Goal: Communication & Community: Answer question/provide support

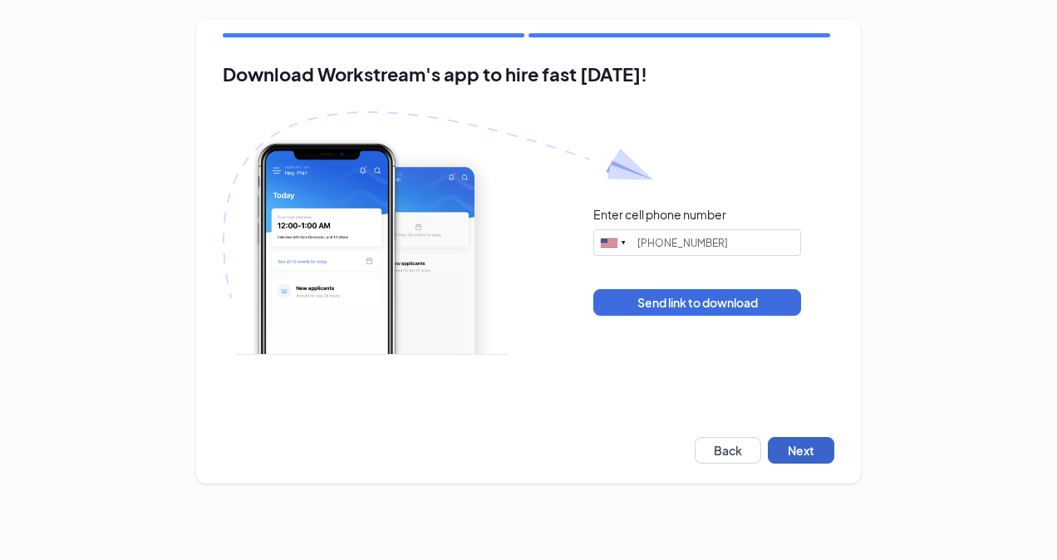
click at [800, 449] on button "Next" at bounding box center [801, 450] width 67 height 27
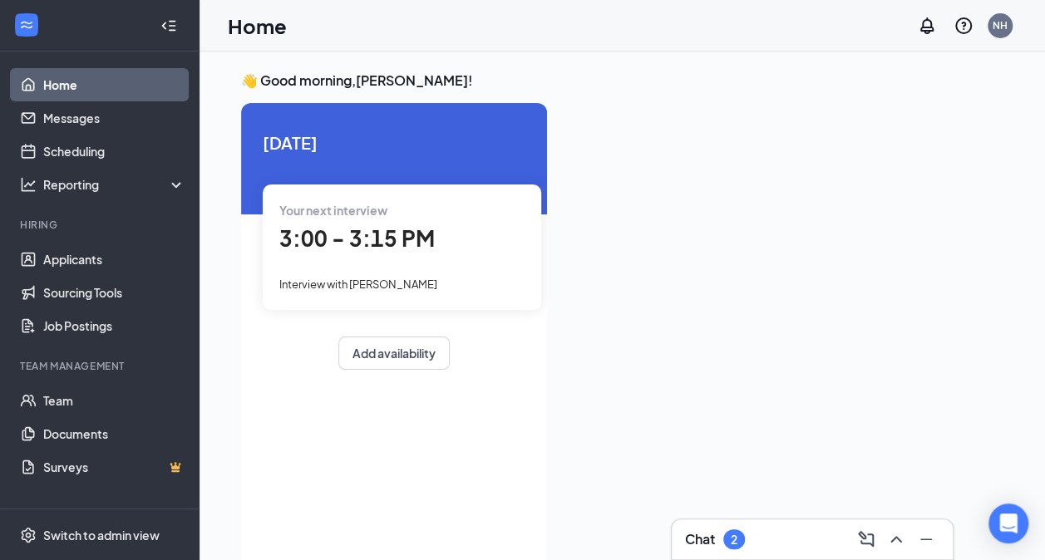
click at [815, 537] on div "Chat 2" at bounding box center [812, 539] width 254 height 27
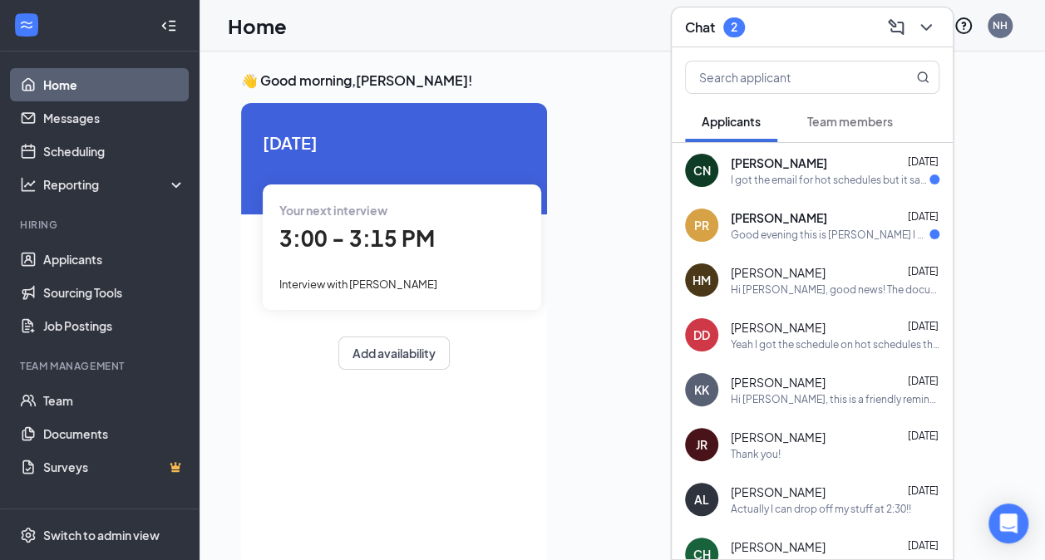
click at [485, 474] on div "Today Your next interview 3:00 - 3:15 PM Interview with kris kinney Add availab…" at bounding box center [394, 335] width 306 height 464
click at [761, 19] on div "Chat 2" at bounding box center [812, 27] width 254 height 26
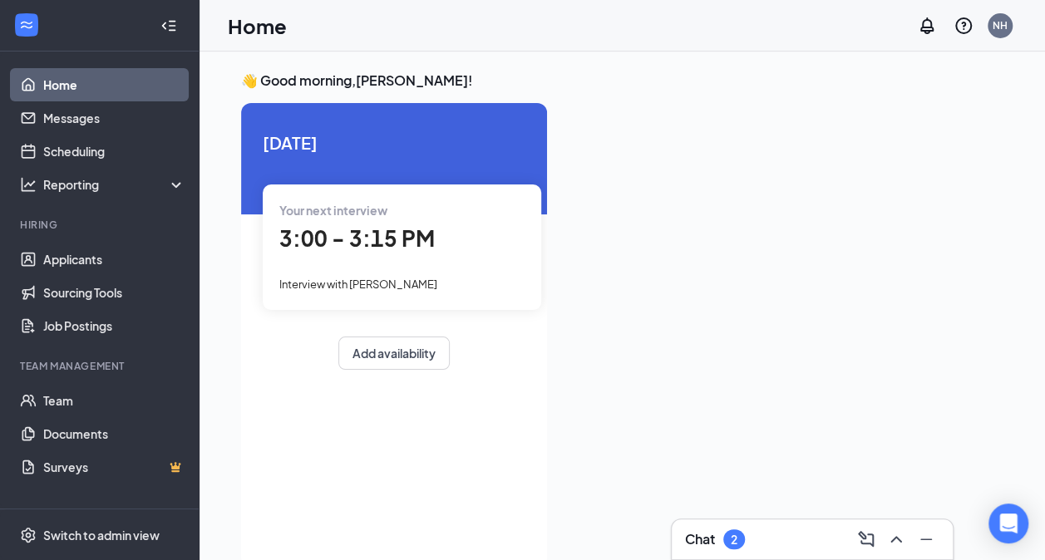
click at [505, 448] on div "Today Your next interview 3:00 - 3:15 PM Interview with kris kinney Add availab…" at bounding box center [394, 335] width 306 height 464
click at [130, 260] on link "Applicants" at bounding box center [114, 259] width 142 height 33
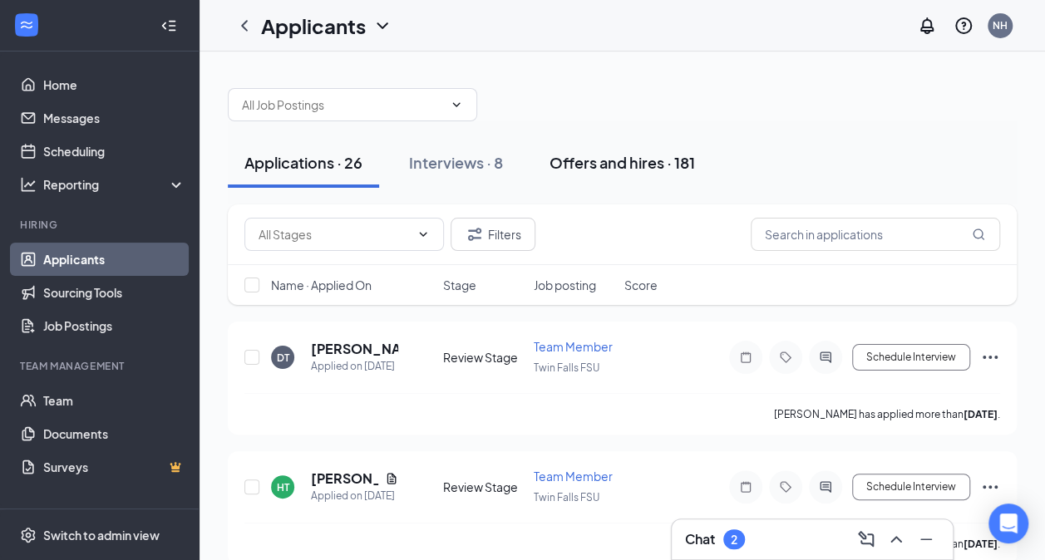
click at [597, 174] on button "Offers and hires · 181" at bounding box center [622, 163] width 179 height 50
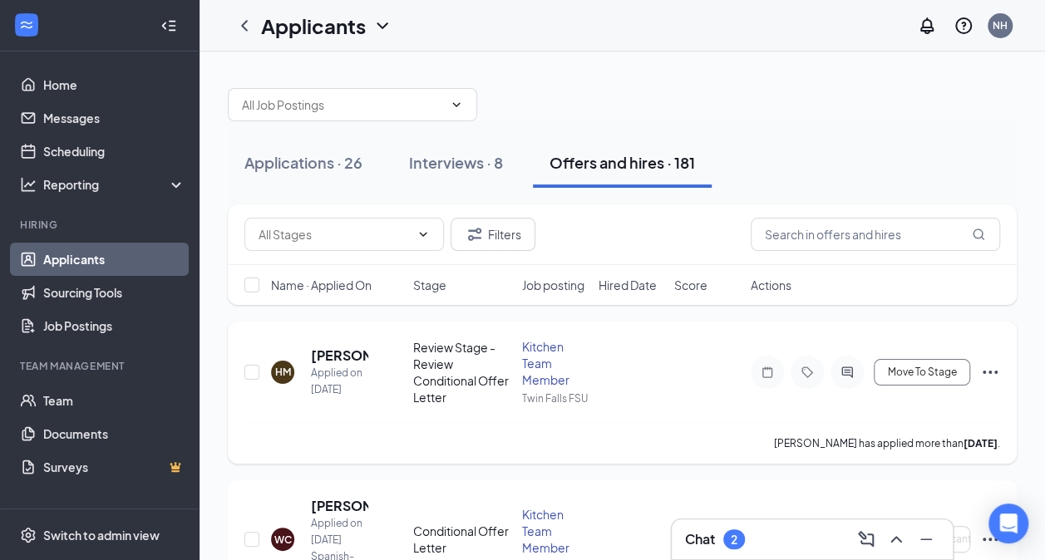
click at [280, 373] on div "HM" at bounding box center [283, 372] width 16 height 14
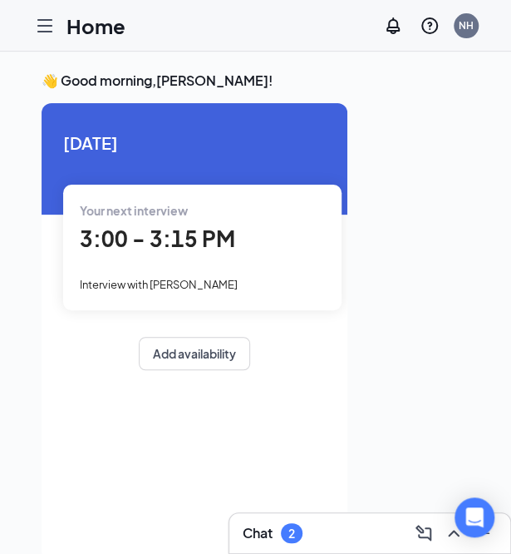
click at [229, 292] on div "Interview with [PERSON_NAME]" at bounding box center [202, 283] width 245 height 18
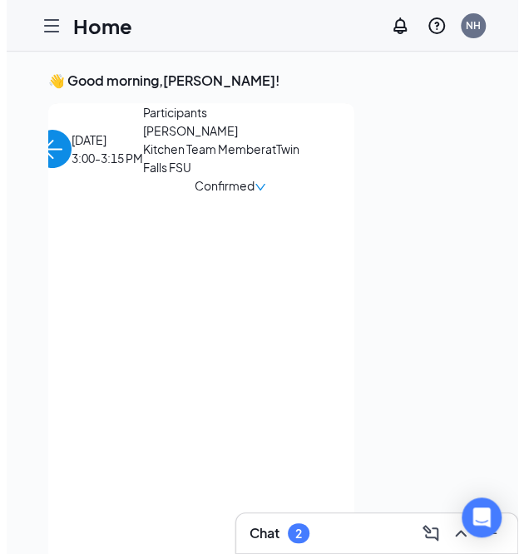
scroll to position [7, 0]
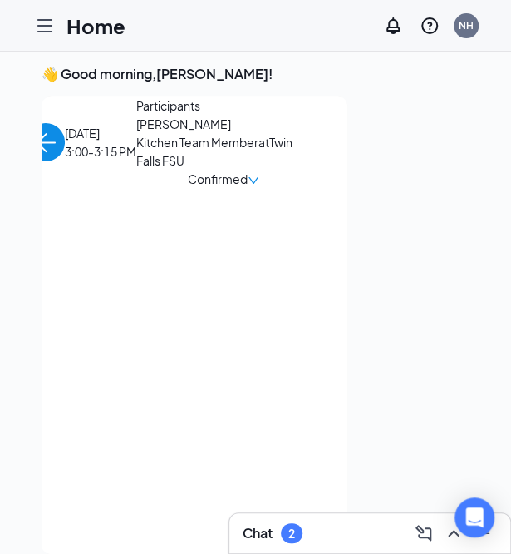
click at [136, 133] on span "kris kinney" at bounding box center [223, 124] width 175 height 18
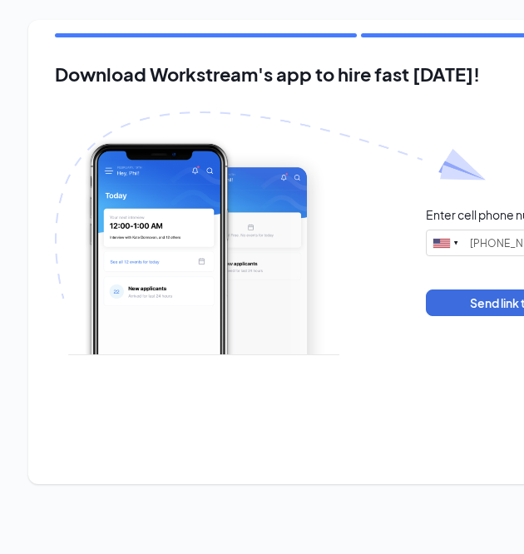
type input "(985) 503-9304"
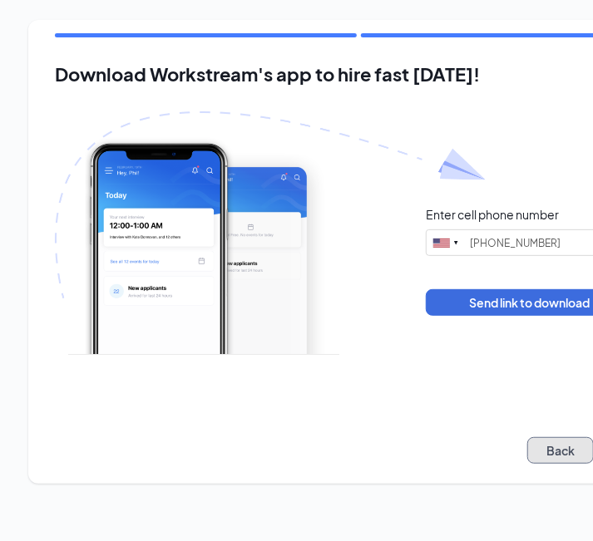
click at [523, 452] on button "Back" at bounding box center [560, 450] width 67 height 27
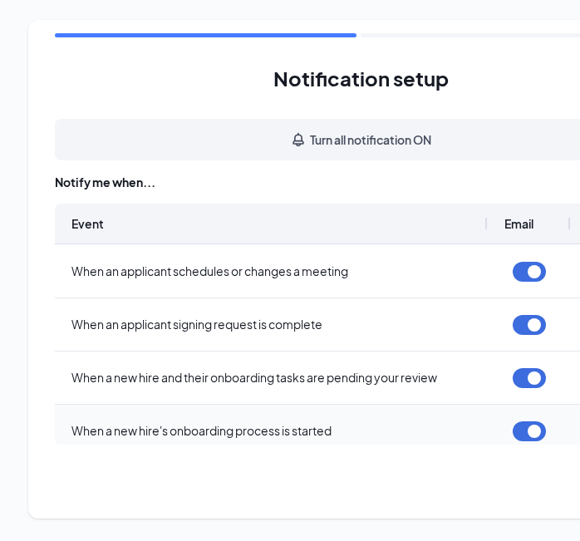
scroll to position [155, 0]
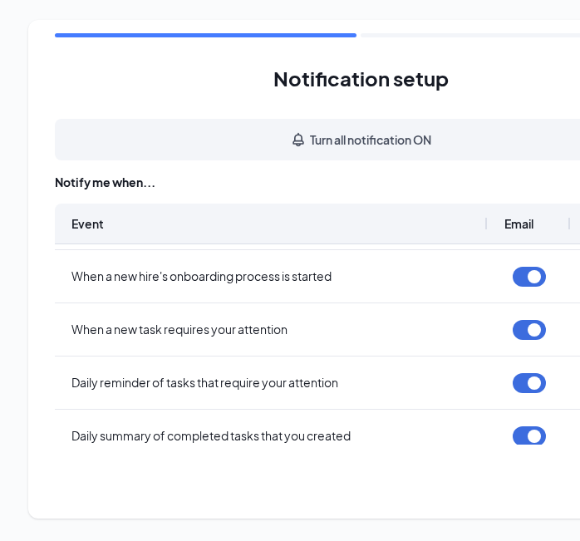
drag, startPoint x: 304, startPoint y: 267, endPoint x: 405, endPoint y: 476, distance: 232.4
click at [405, 476] on div "Notification setup Turn all notification ON Notify me when... Event Email SMS W…" at bounding box center [360, 269] width 665 height 499
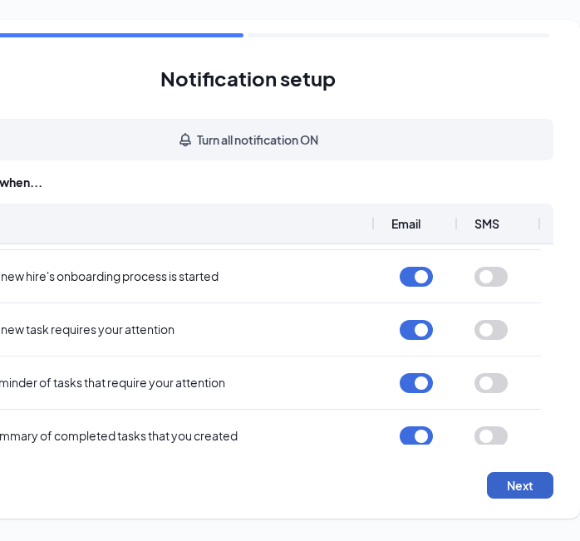
click at [523, 499] on button "Next" at bounding box center [520, 485] width 67 height 27
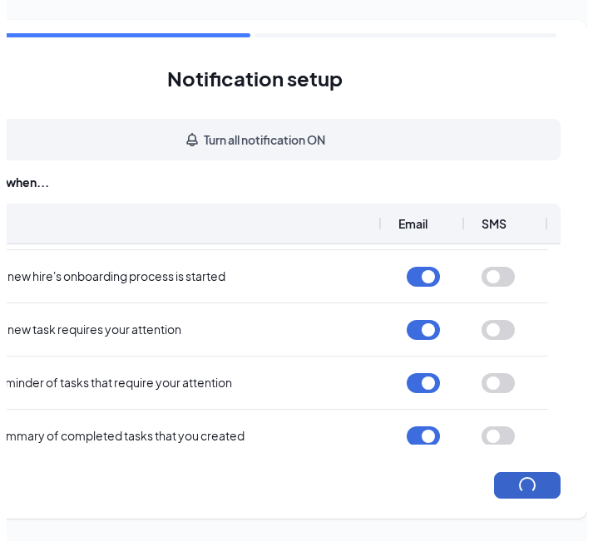
scroll to position [0, 100]
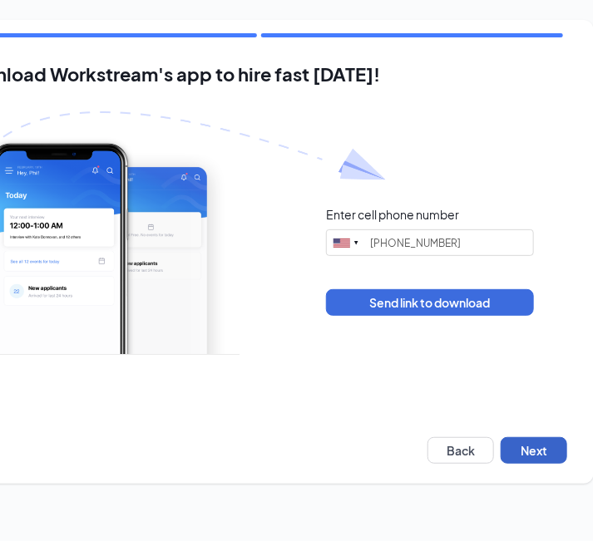
click at [523, 453] on button "Next" at bounding box center [533, 450] width 67 height 27
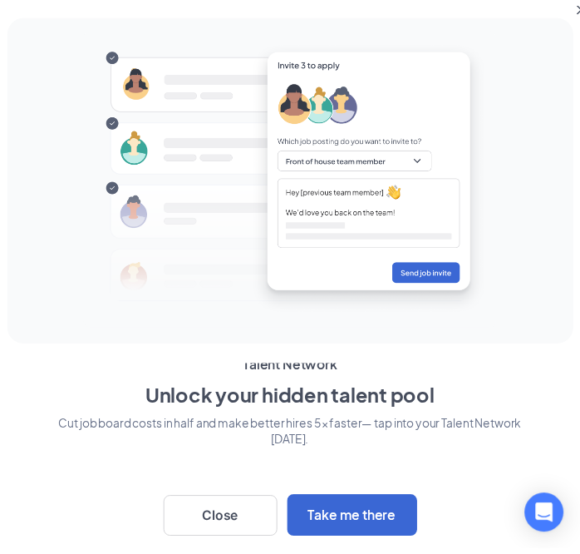
scroll to position [9, 0]
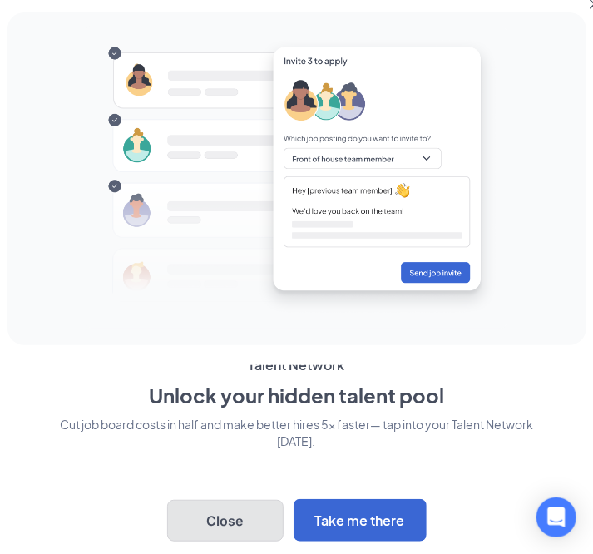
click at [236, 531] on button "Close" at bounding box center [225, 521] width 116 height 42
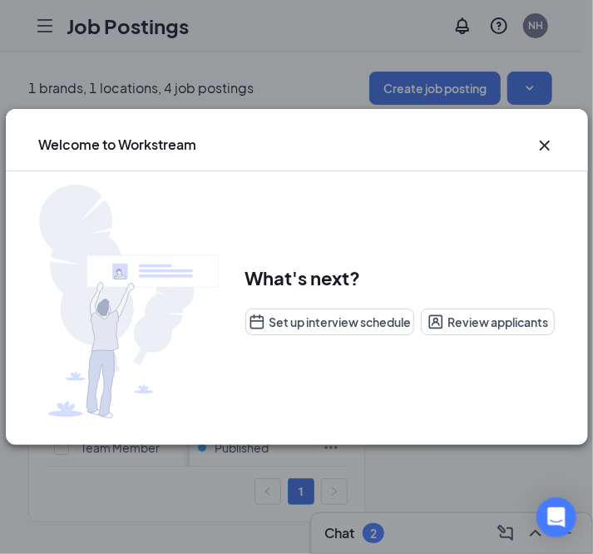
click at [546, 143] on icon "Cross" at bounding box center [544, 145] width 10 height 10
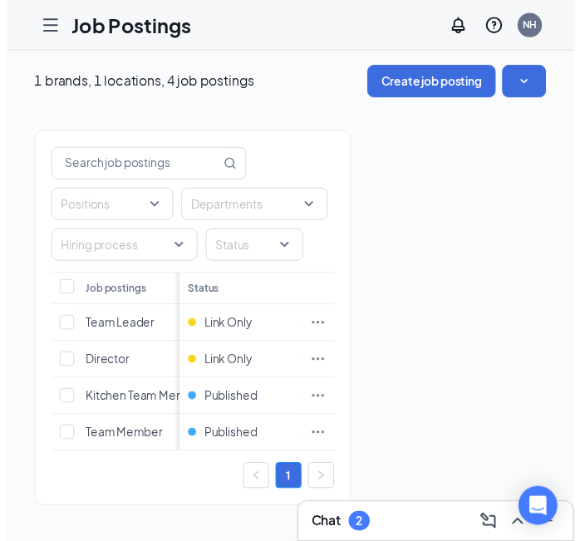
scroll to position [0, 0]
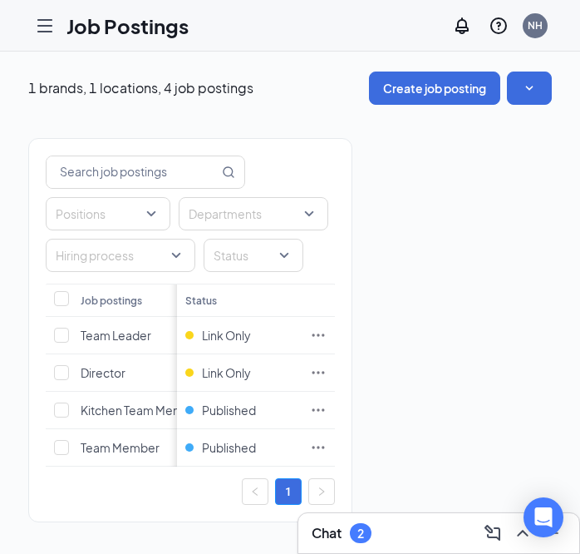
click at [31, 20] on div at bounding box center [44, 25] width 33 height 33
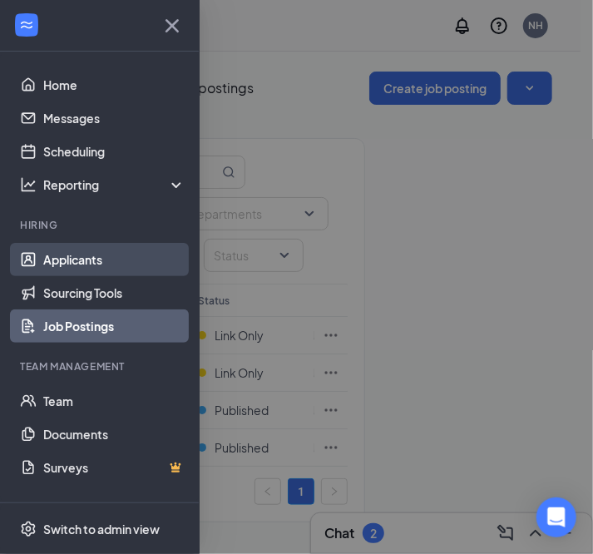
click at [80, 265] on link "Applicants" at bounding box center [114, 259] width 142 height 33
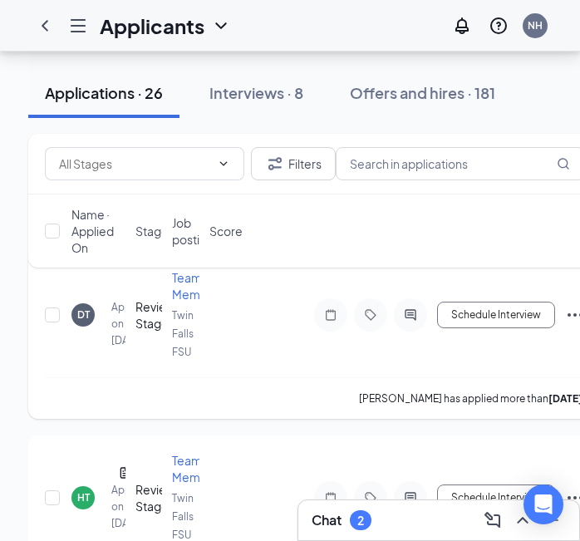
scroll to position [104, 0]
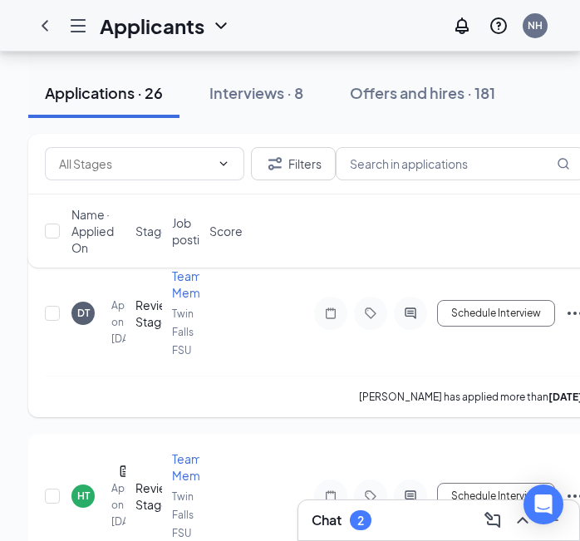
click at [86, 308] on div "DT" at bounding box center [83, 313] width 12 height 14
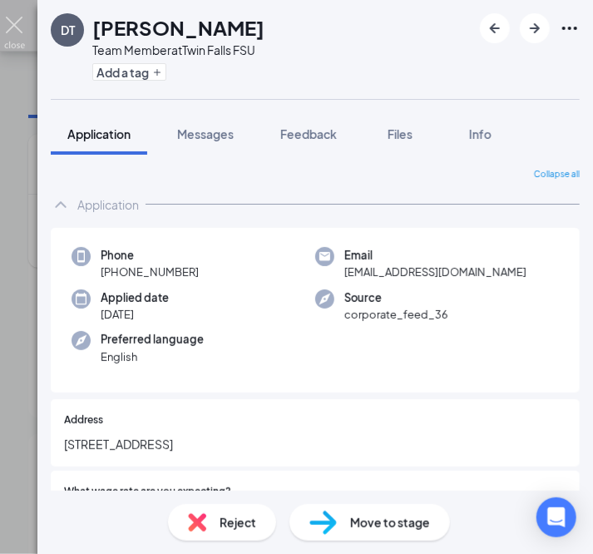
click at [15, 24] on img at bounding box center [14, 33] width 21 height 32
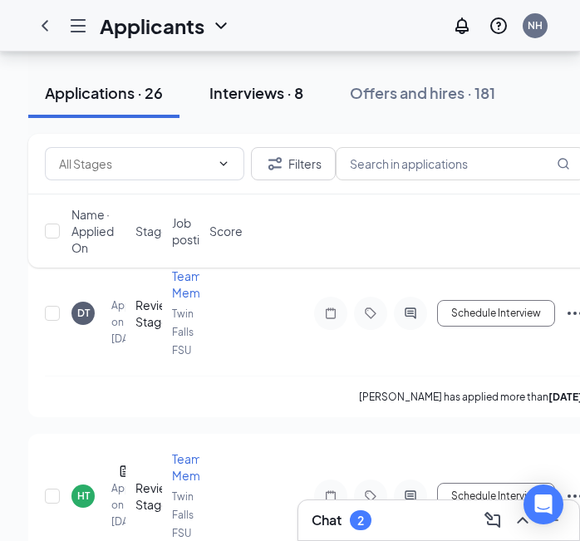
click at [275, 112] on button "Interviews · 8" at bounding box center [256, 93] width 127 height 50
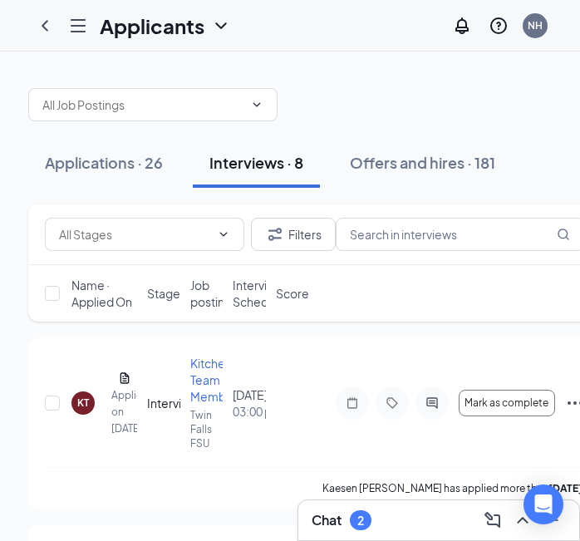
click at [252, 297] on span "Interview Schedule" at bounding box center [259, 293] width 52 height 33
click at [251, 287] on span "Interview Schedule" at bounding box center [259, 293] width 52 height 33
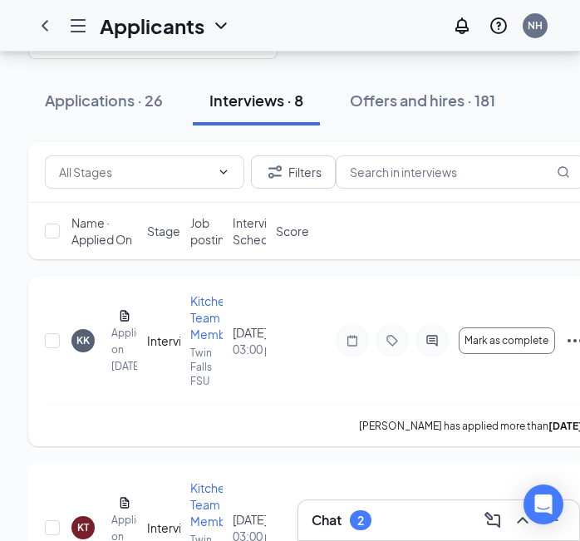
scroll to position [62, 0]
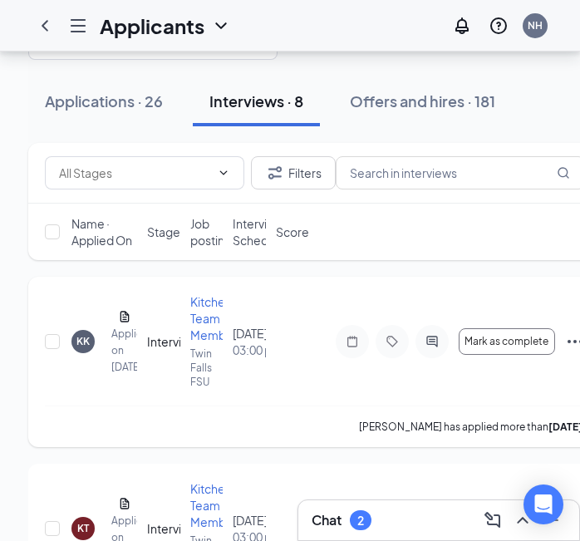
click at [82, 337] on div "KK" at bounding box center [82, 341] width 13 height 14
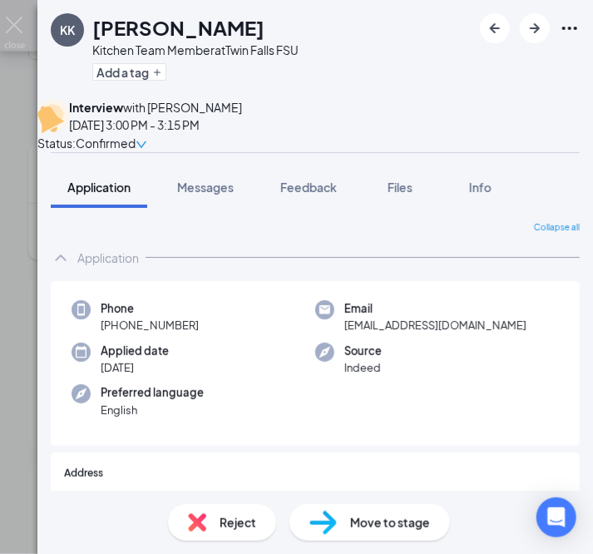
click at [19, 479] on div "KK kris kinney Kitchen Team Member at Twin Falls FSU Add a tag Interview with N…" at bounding box center [296, 277] width 593 height 554
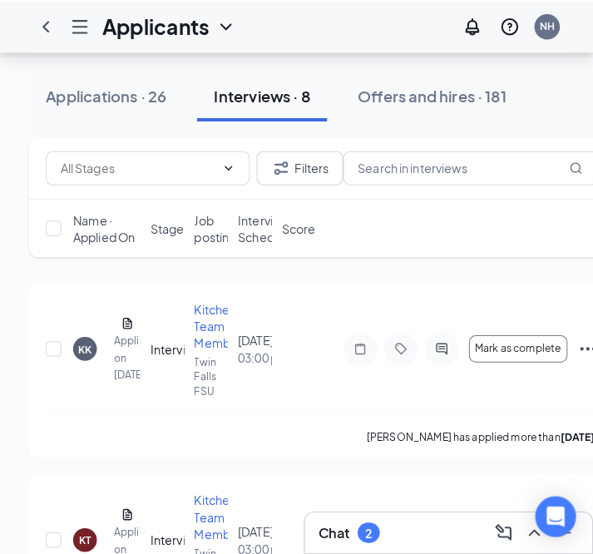
scroll to position [165, 0]
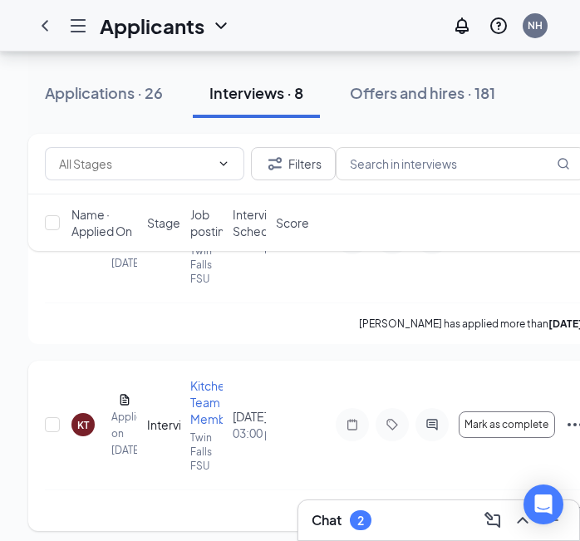
click at [83, 426] on div "KT" at bounding box center [83, 425] width 12 height 14
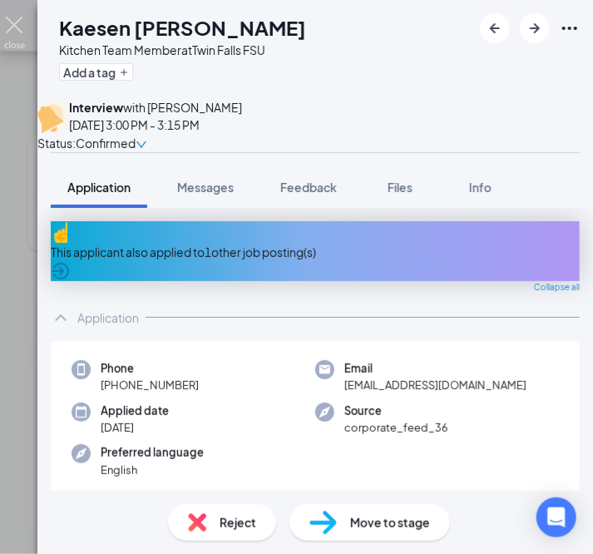
click at [20, 47] on img at bounding box center [14, 33] width 21 height 32
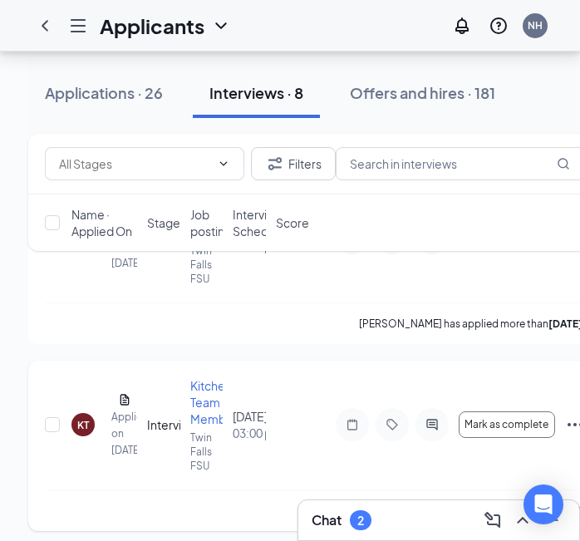
click at [80, 416] on div "KT" at bounding box center [82, 424] width 23 height 23
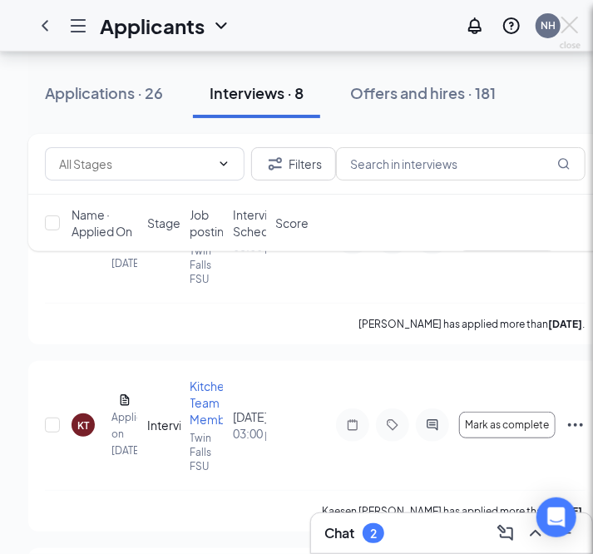
click at [86, 420] on div "KT Kaesen Turnage Kitchen Team Member at Twin Falls FSU Add a tag Interview wit…" at bounding box center [296, 277] width 593 height 554
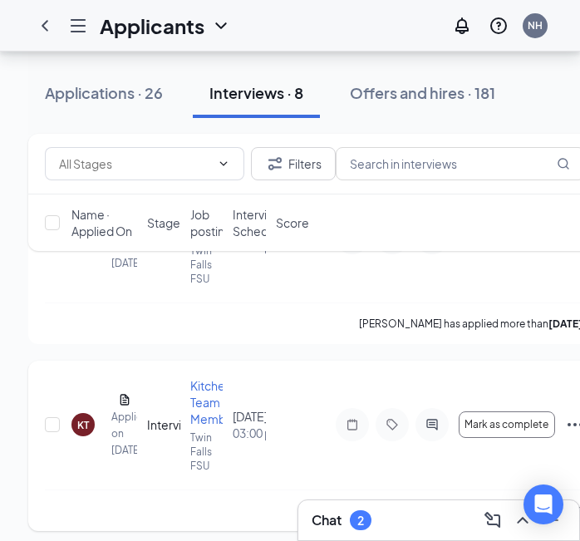
click at [83, 427] on div "KT" at bounding box center [83, 425] width 12 height 14
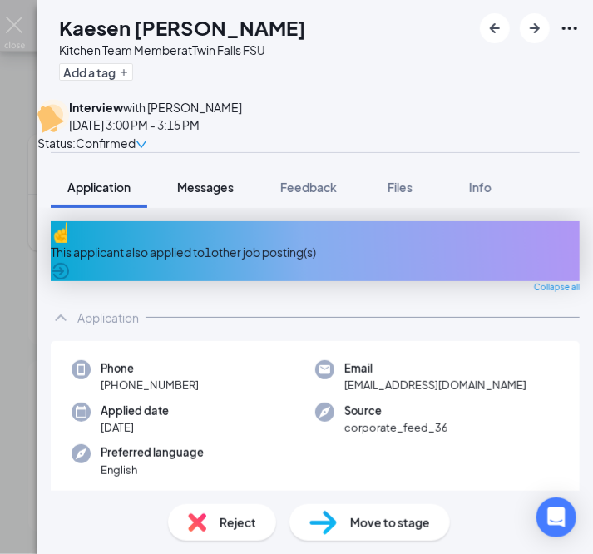
click at [233, 208] on button "Messages" at bounding box center [205, 187] width 90 height 42
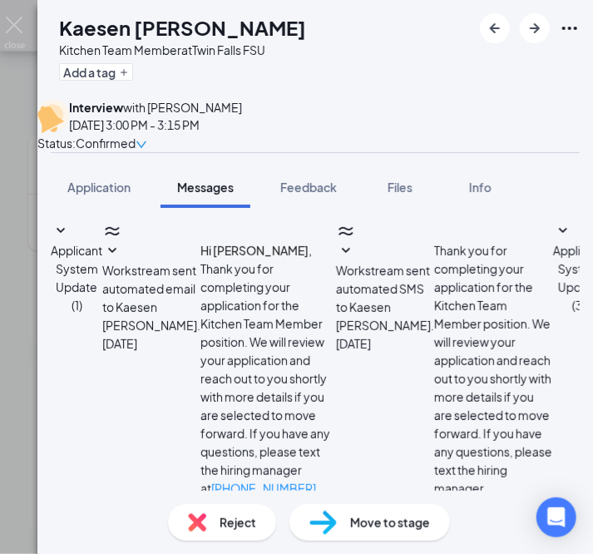
scroll to position [405, 0]
type textarea "Hi Kaesen, Would you be able to do 3:15pm today instead of 3pm, for your interv…"
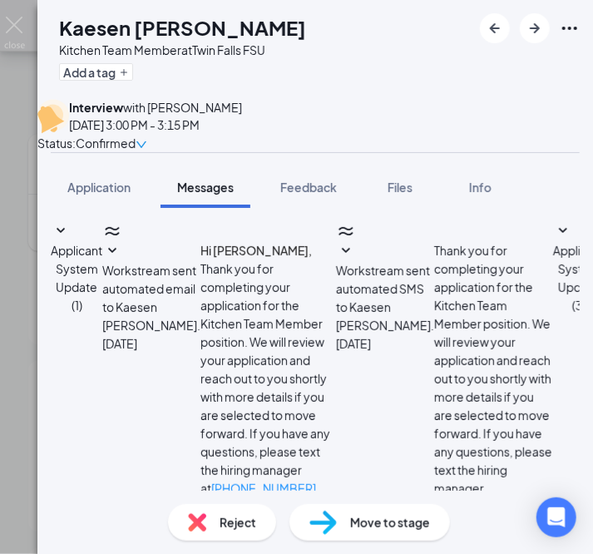
checkbox input "true"
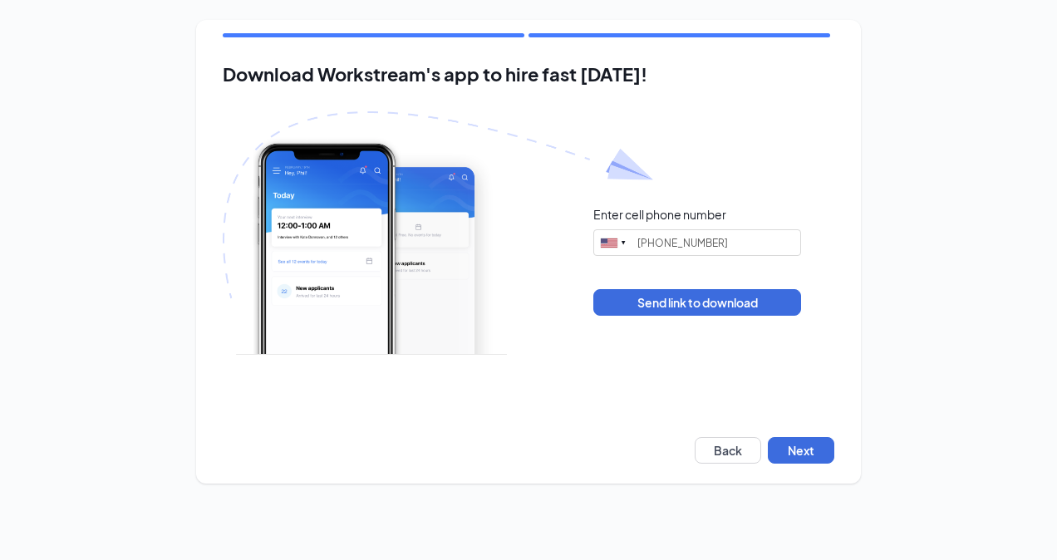
type input "[PHONE_NUMBER]"
click at [818, 456] on button "Next" at bounding box center [801, 450] width 67 height 27
